Goal: Check status: Check status

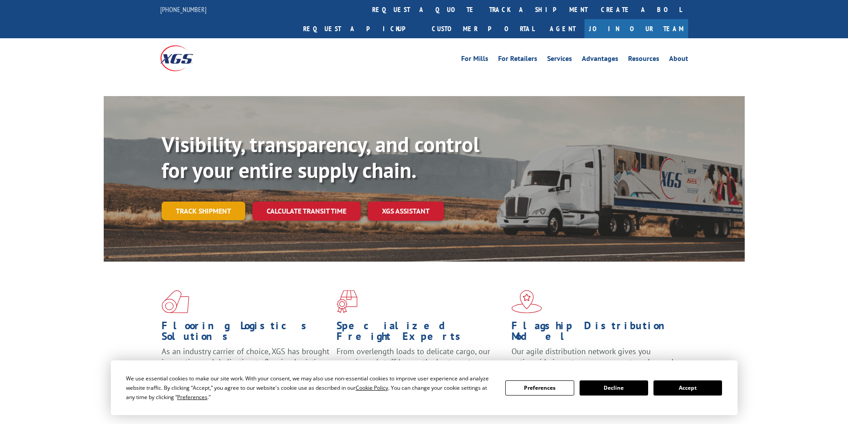
click at [224, 199] on div "Visibility, transparency, and control for your entire supply chain. Track shipm…" at bounding box center [453, 194] width 583 height 124
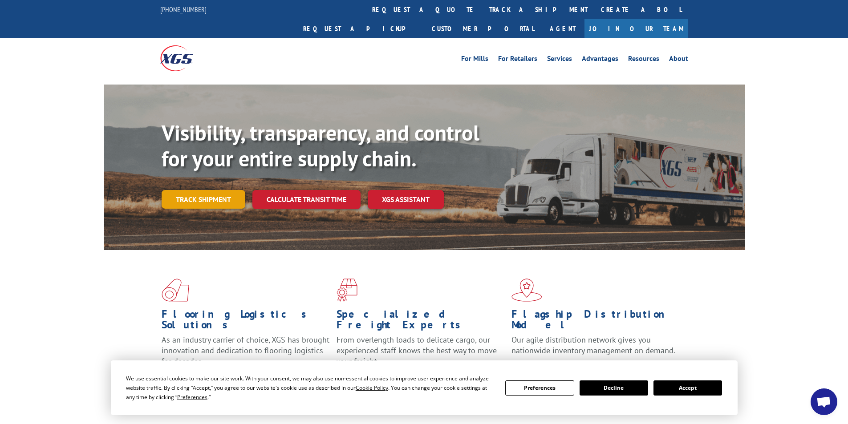
click at [173, 190] on link "Track shipment" at bounding box center [204, 199] width 84 height 19
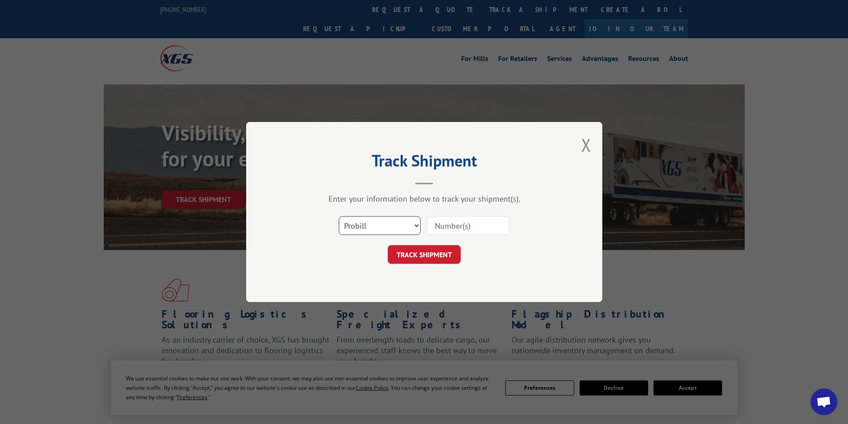
drag, startPoint x: 366, startPoint y: 221, endPoint x: 371, endPoint y: 224, distance: 6.4
click at [366, 221] on select "Select category... Probill BOL PO" at bounding box center [380, 225] width 82 height 19
select select "bol"
click at [339, 216] on select "Select category... Probill BOL PO" at bounding box center [380, 225] width 82 height 19
click at [454, 224] on input at bounding box center [469, 225] width 82 height 19
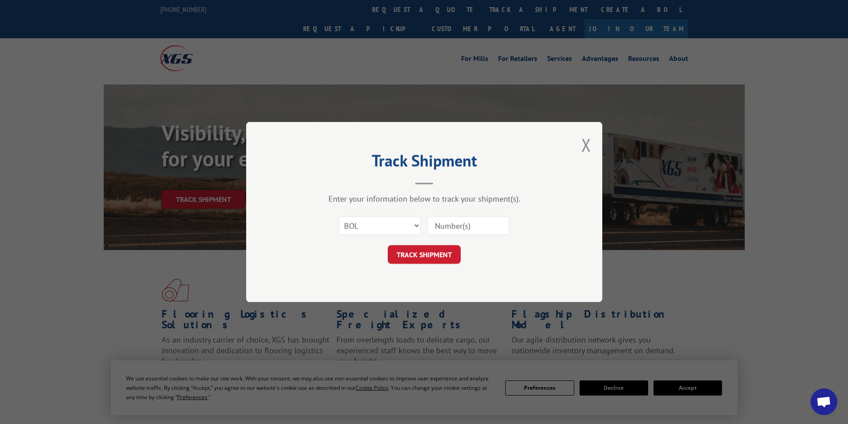
paste input "3392933"
type input "3392933"
click at [435, 254] on button "TRACK SHIPMENT" at bounding box center [424, 254] width 73 height 19
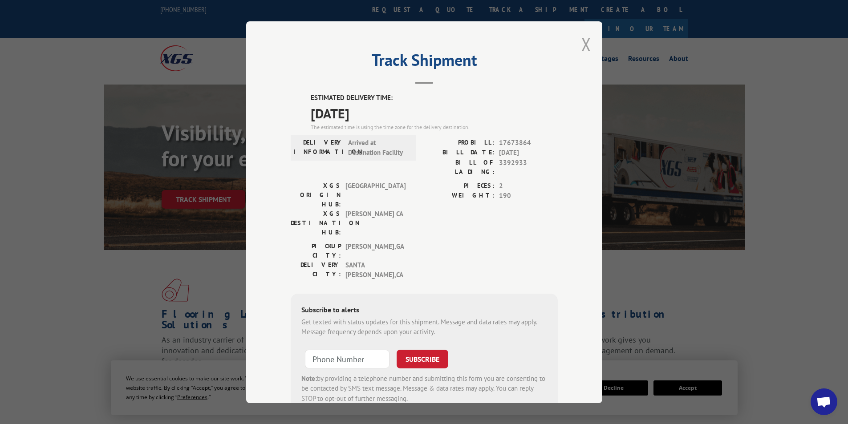
click at [584, 45] on button "Close modal" at bounding box center [587, 45] width 10 height 24
